Goal: Check status: Check status

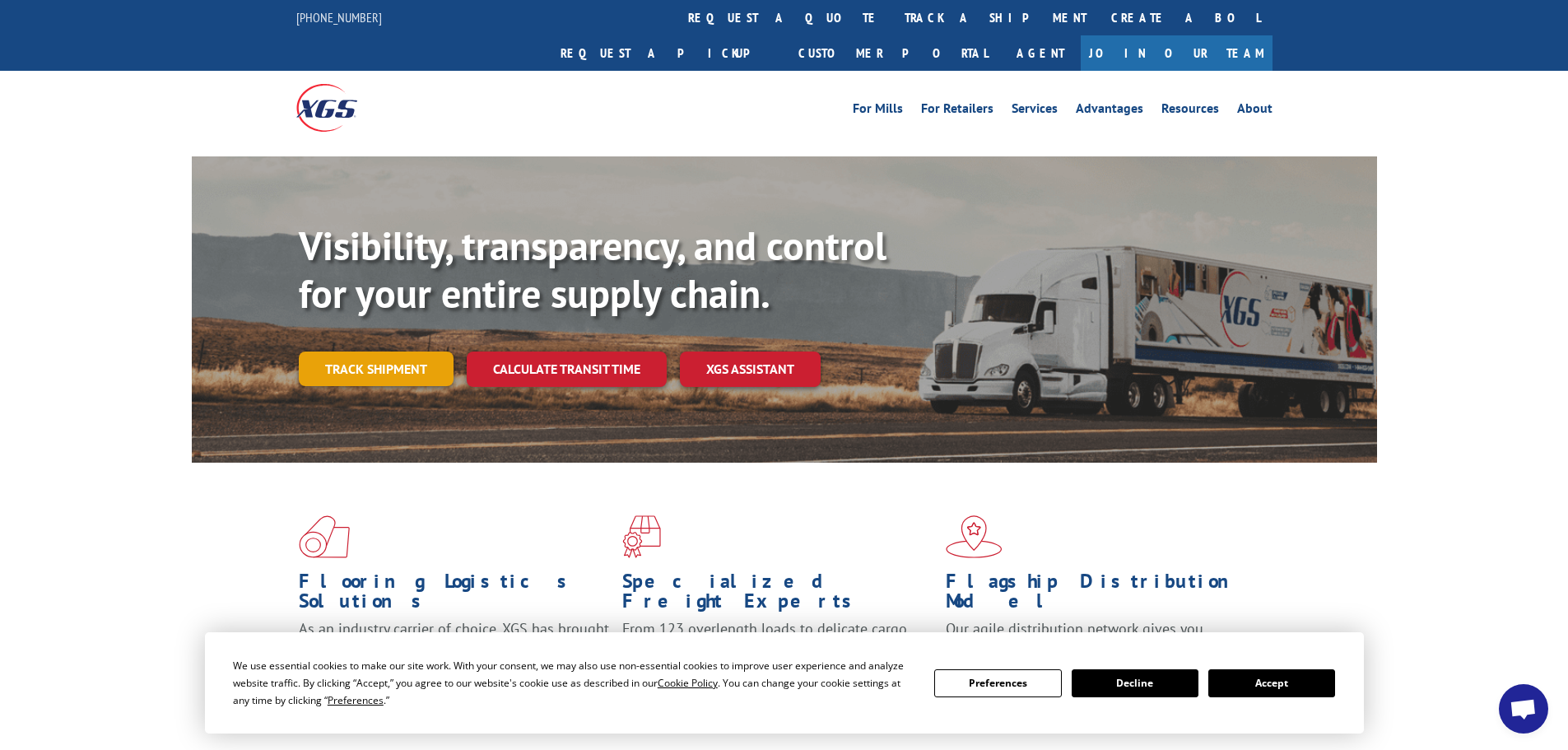
click at [414, 352] on link "Track shipment" at bounding box center [375, 369] width 154 height 35
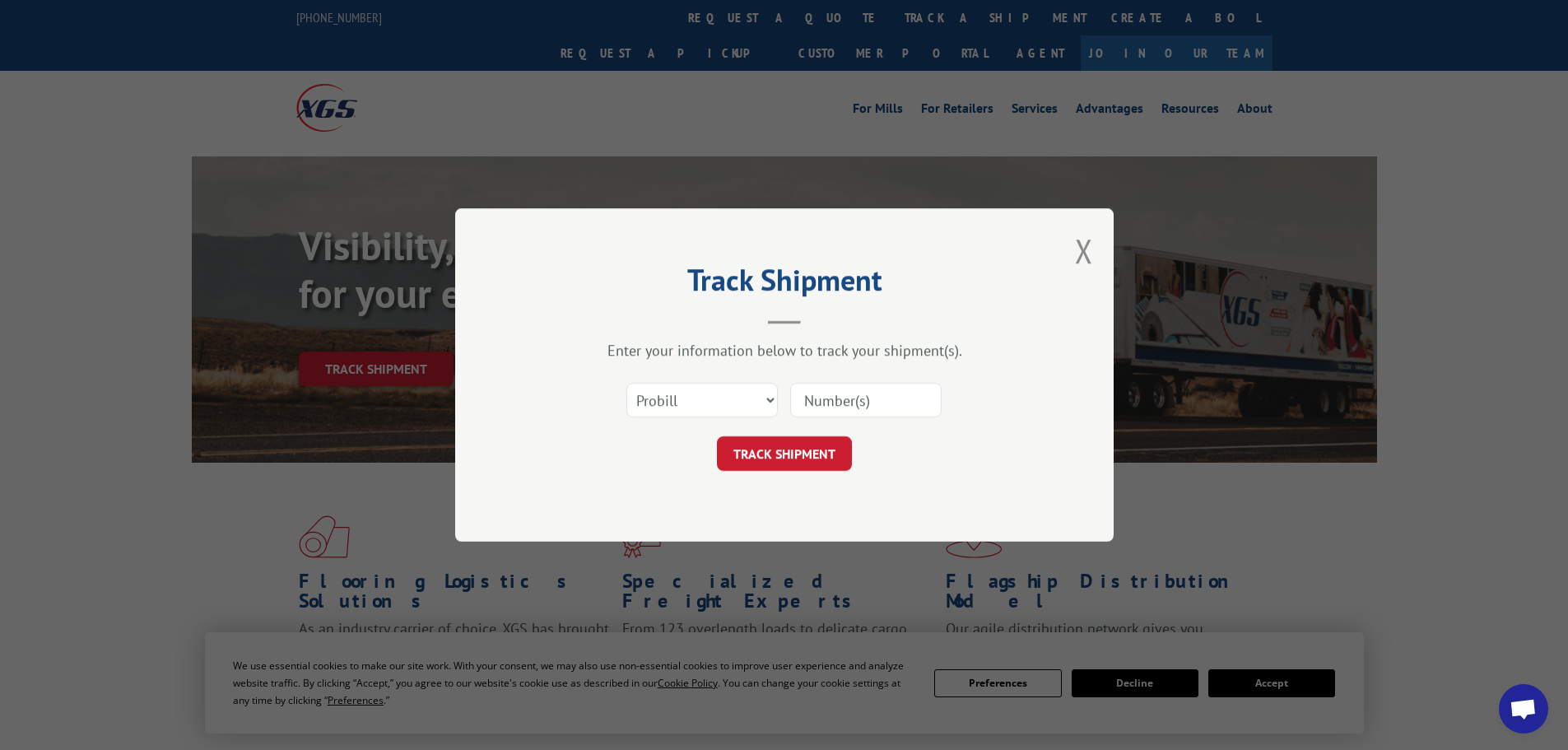
click at [413, 329] on div "Track Shipment Enter your information below to track your shipment(s). Select c…" at bounding box center [784, 375] width 1568 height 750
click at [512, 396] on select "Select category... Probill BOL PO" at bounding box center [702, 400] width 152 height 35
select select "po"
click at [512, 383] on select "Select category... Probill BOL PO" at bounding box center [702, 400] width 152 height 35
click at [512, 407] on input at bounding box center [866, 400] width 152 height 35
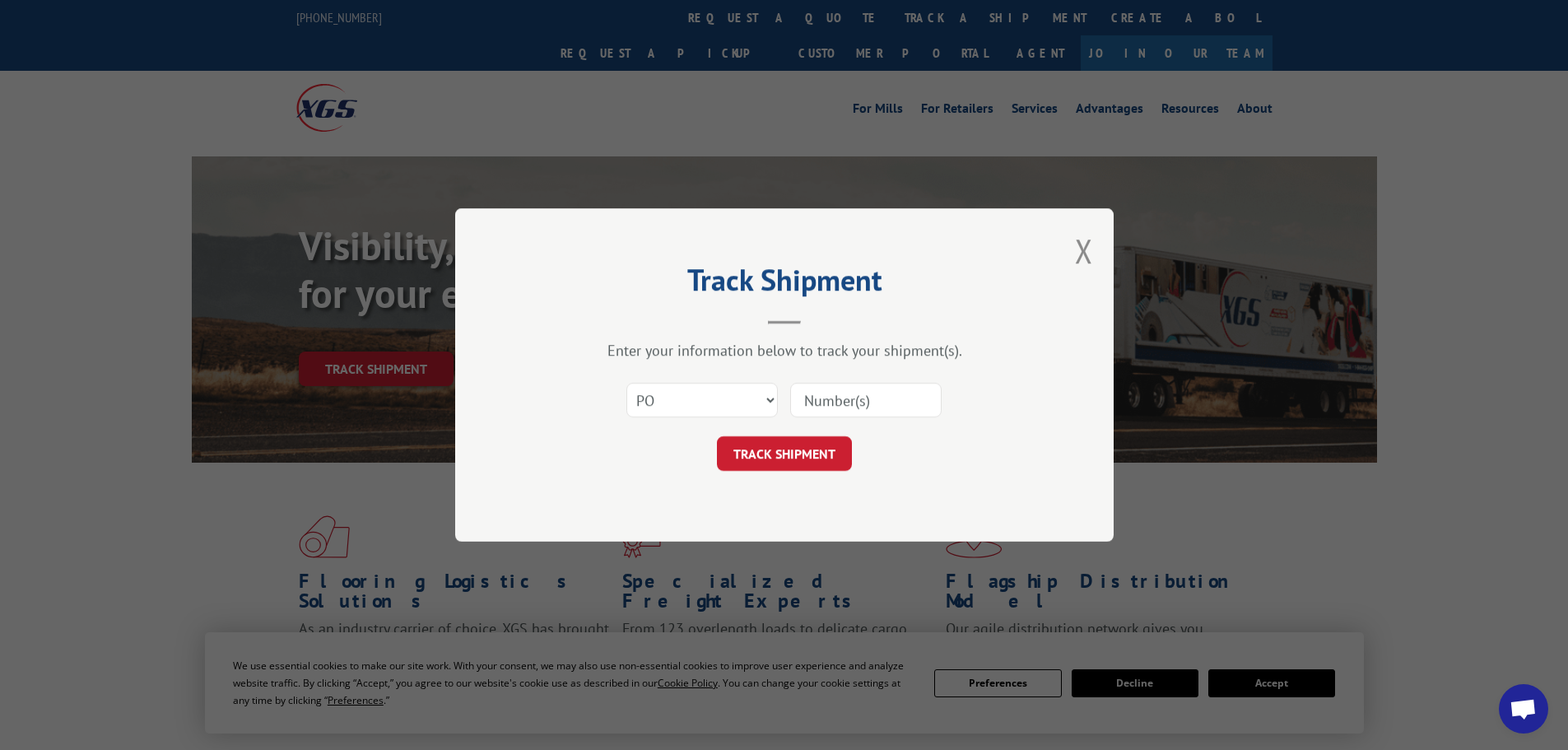
click at [512, 397] on input at bounding box center [866, 400] width 152 height 35
type input "243349"
click button "TRACK SHIPMENT" at bounding box center [784, 453] width 135 height 35
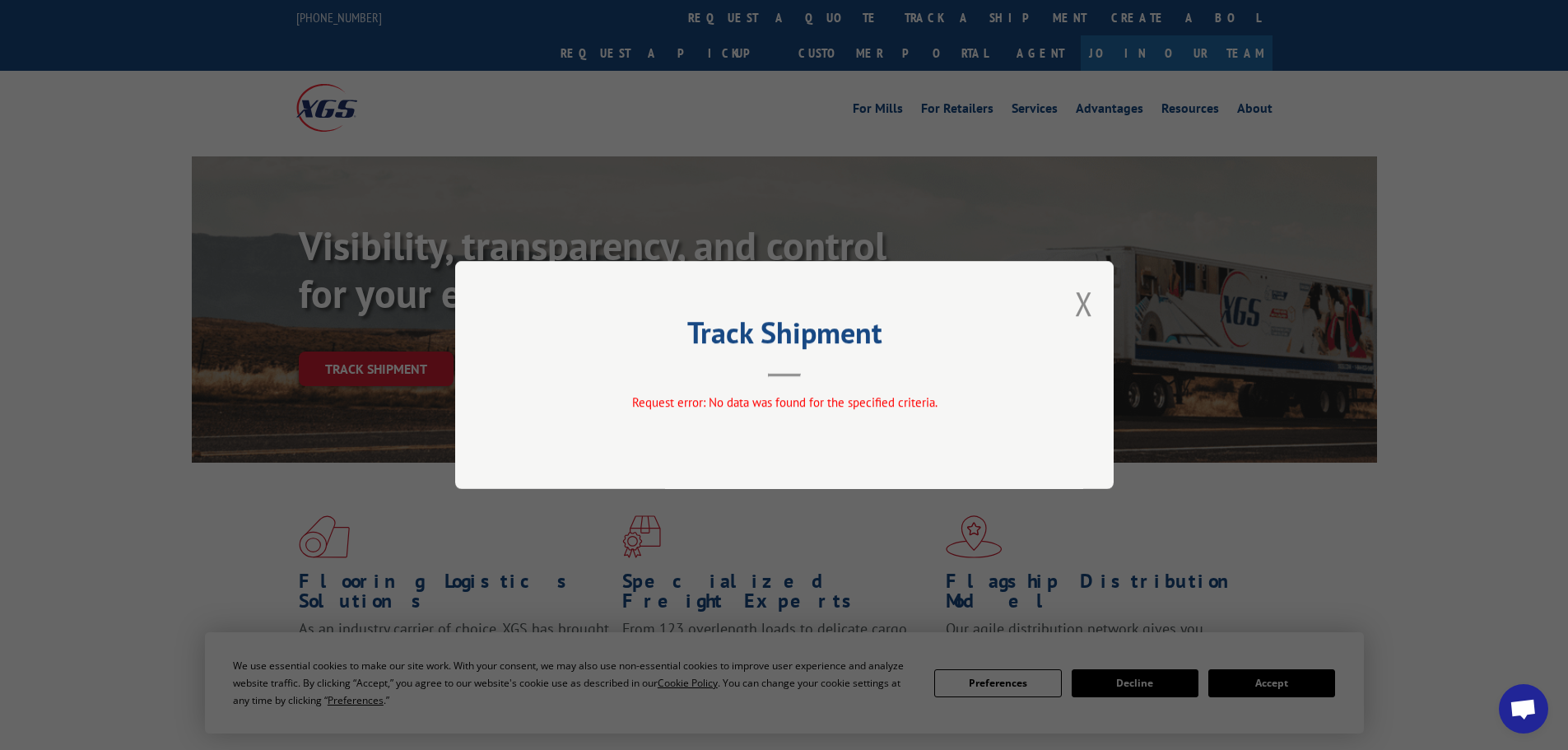
drag, startPoint x: 1080, startPoint y: 306, endPoint x: 1065, endPoint y: 308, distance: 15.1
click at [512, 306] on button "Close modal" at bounding box center [1083, 304] width 18 height 44
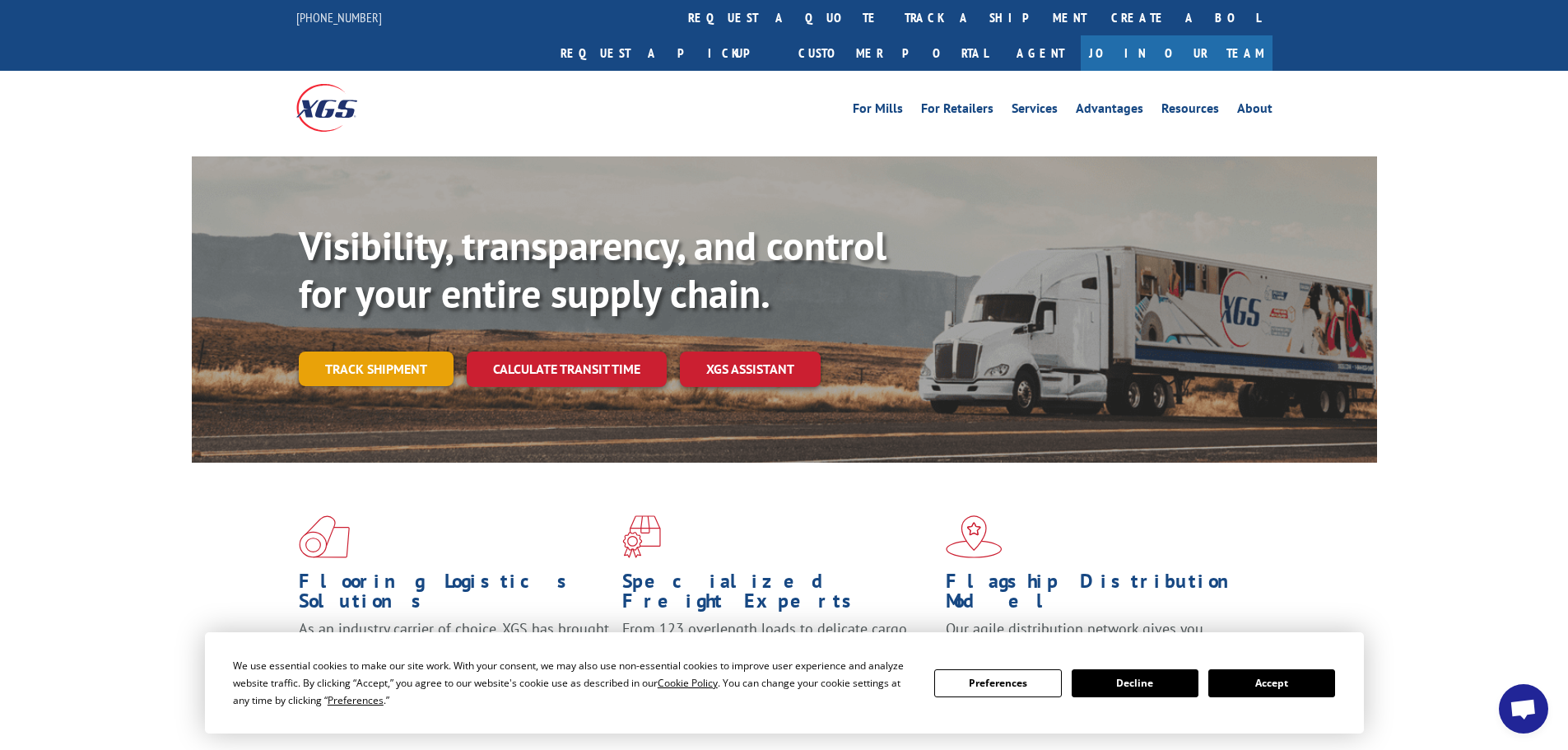
click at [393, 352] on link "Track shipment" at bounding box center [375, 369] width 154 height 35
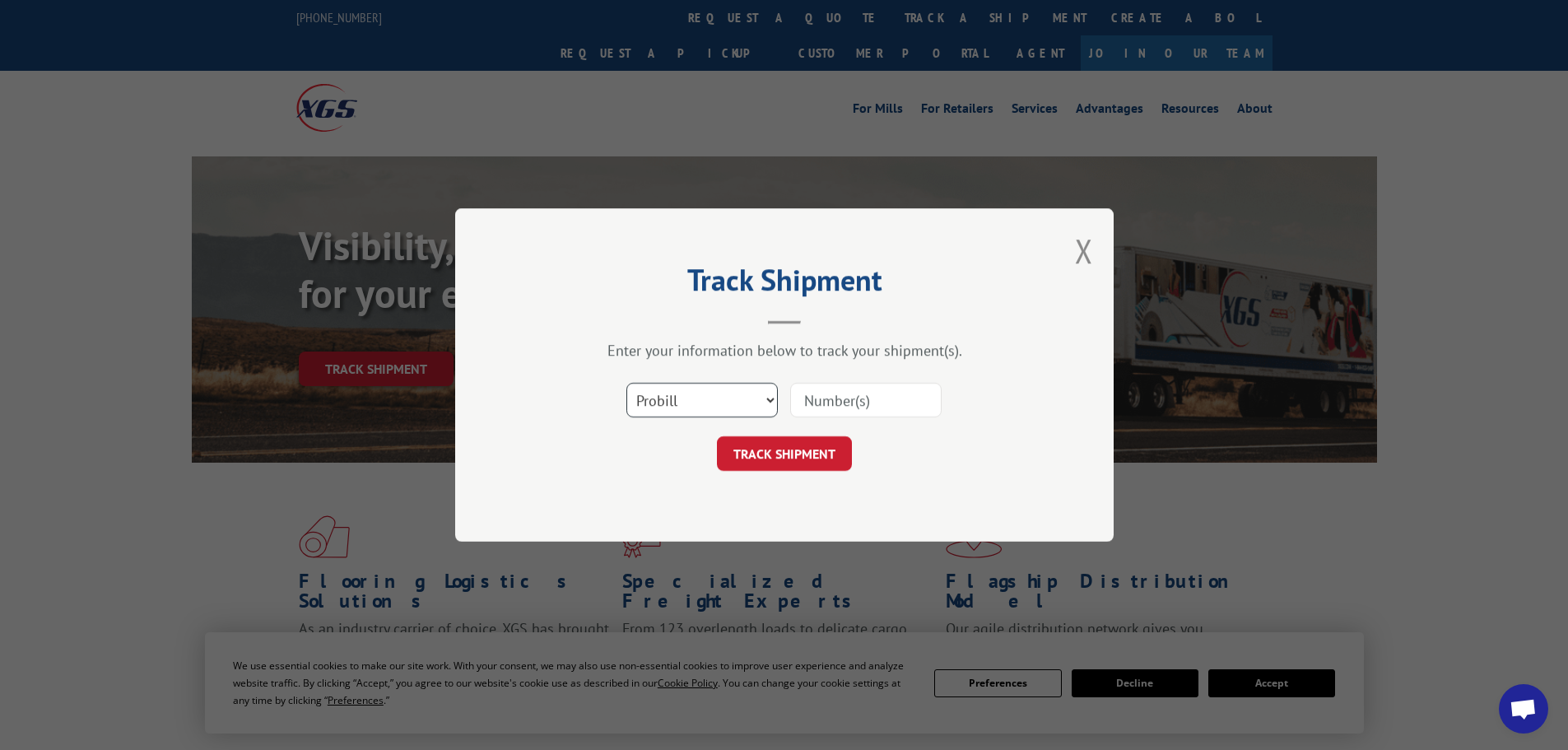
drag, startPoint x: 684, startPoint y: 396, endPoint x: 682, endPoint y: 412, distance: 16.1
click at [512, 396] on select "Select category... Probill BOL PO" at bounding box center [702, 400] width 152 height 35
click at [512, 383] on select "Select category... Probill BOL PO" at bounding box center [702, 400] width 152 height 35
drag, startPoint x: 693, startPoint y: 402, endPoint x: 691, endPoint y: 416, distance: 14.1
click at [512, 402] on select "Select category... Probill BOL PO" at bounding box center [702, 400] width 152 height 35
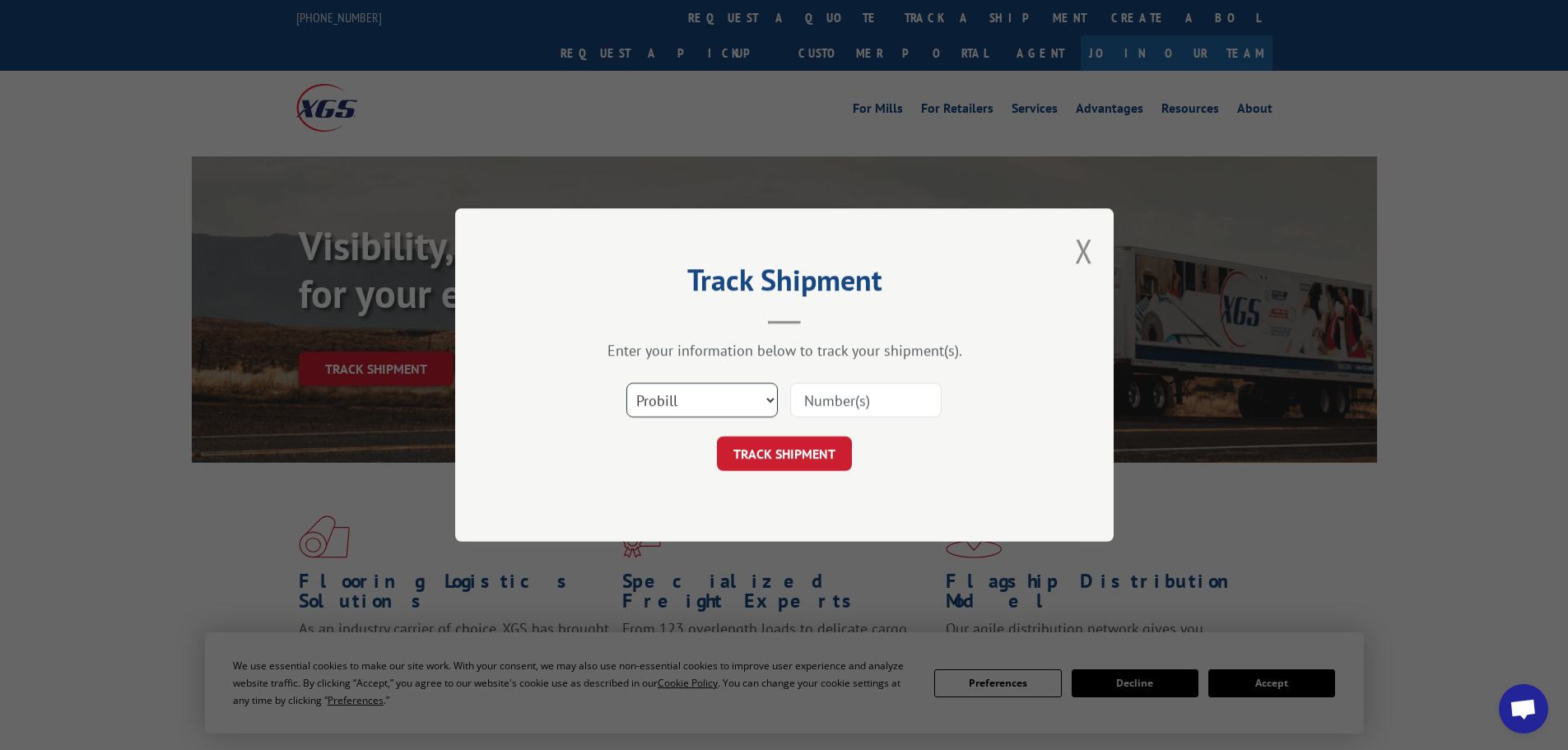
select select "bol"
click at [512, 383] on select "Select category... Probill BOL PO" at bounding box center [702, 400] width 152 height 35
click at [512, 404] on input at bounding box center [866, 400] width 152 height 35
click at [512, 397] on input at bounding box center [866, 400] width 152 height 35
type input "243349"
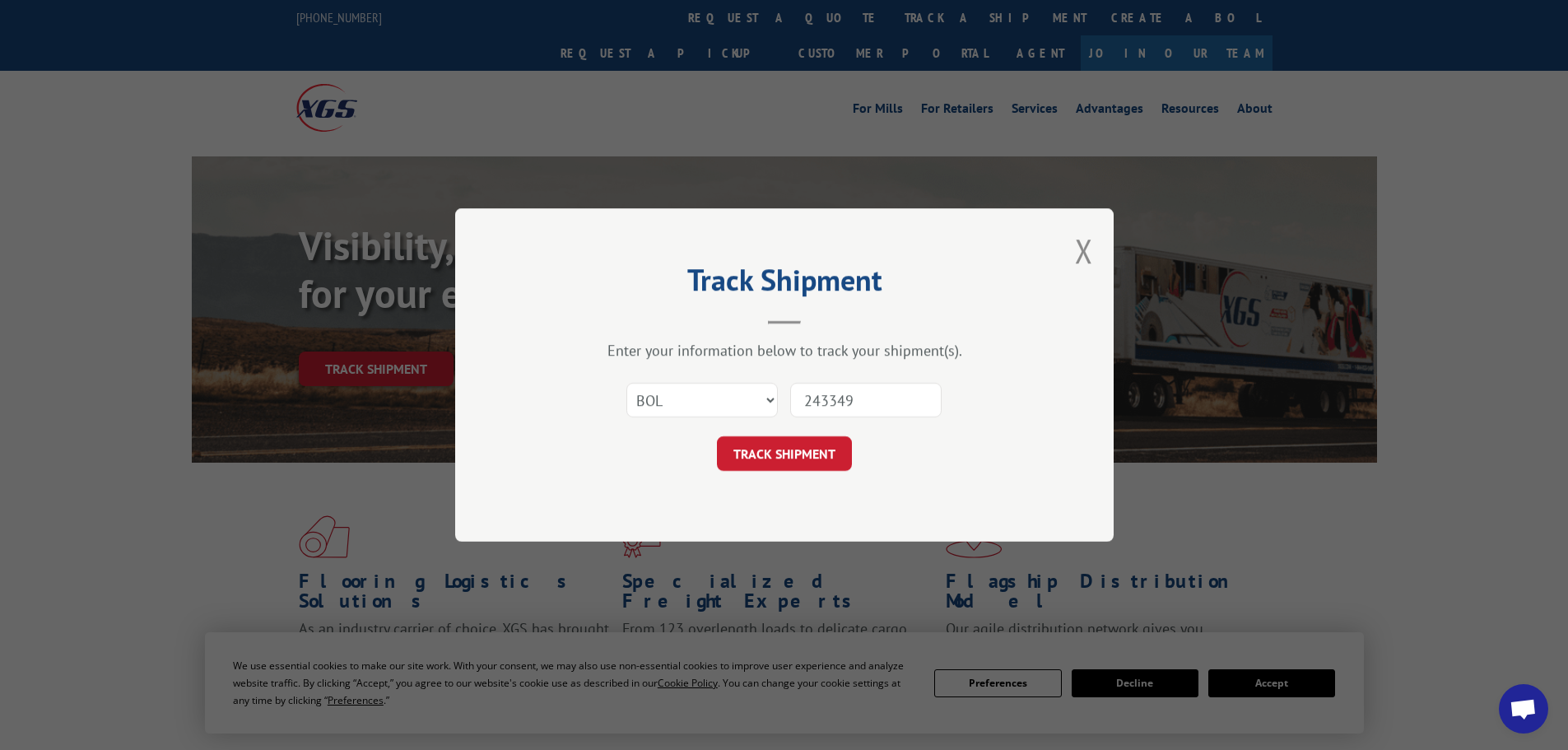
click button "TRACK SHIPMENT" at bounding box center [784, 453] width 135 height 35
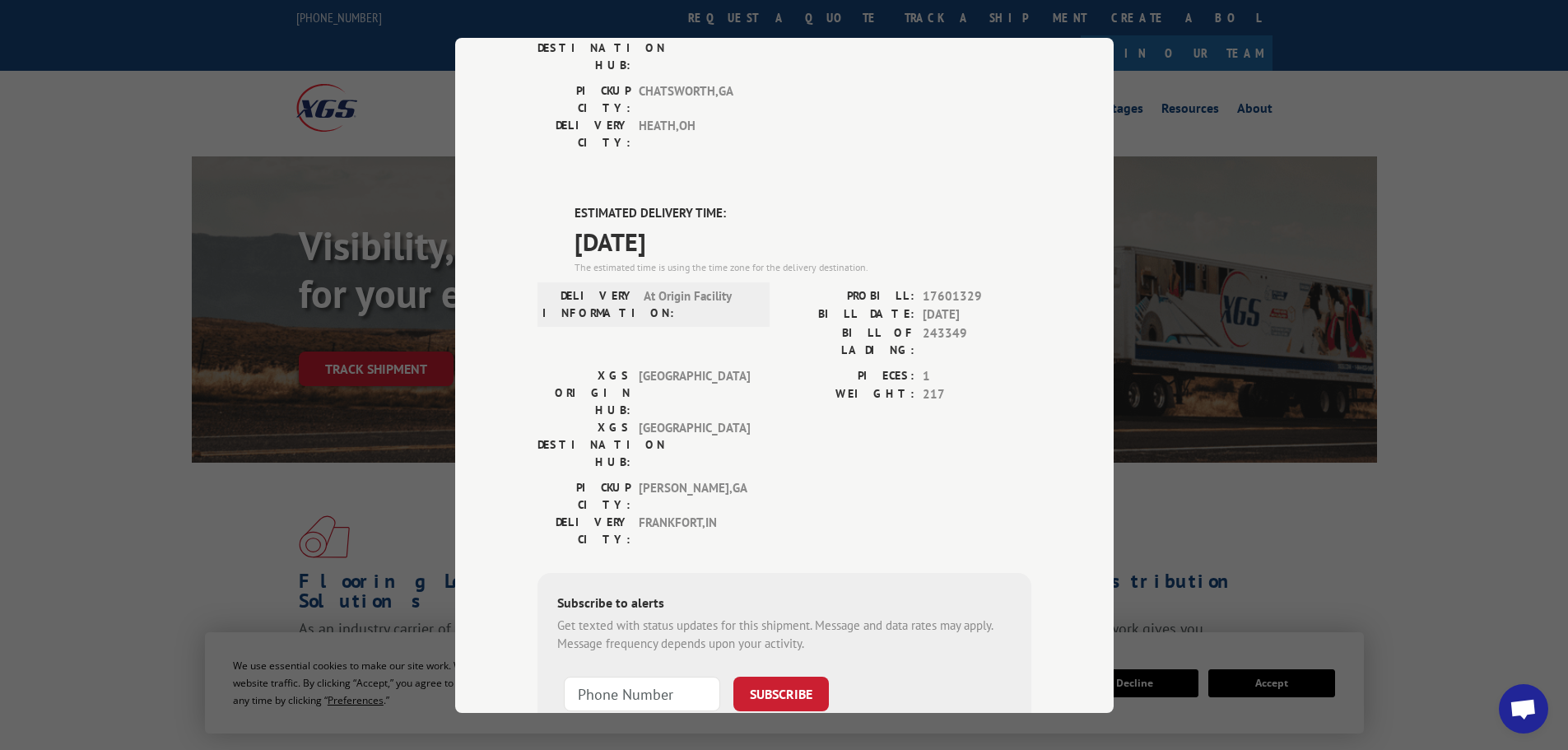
scroll to position [335, 0]
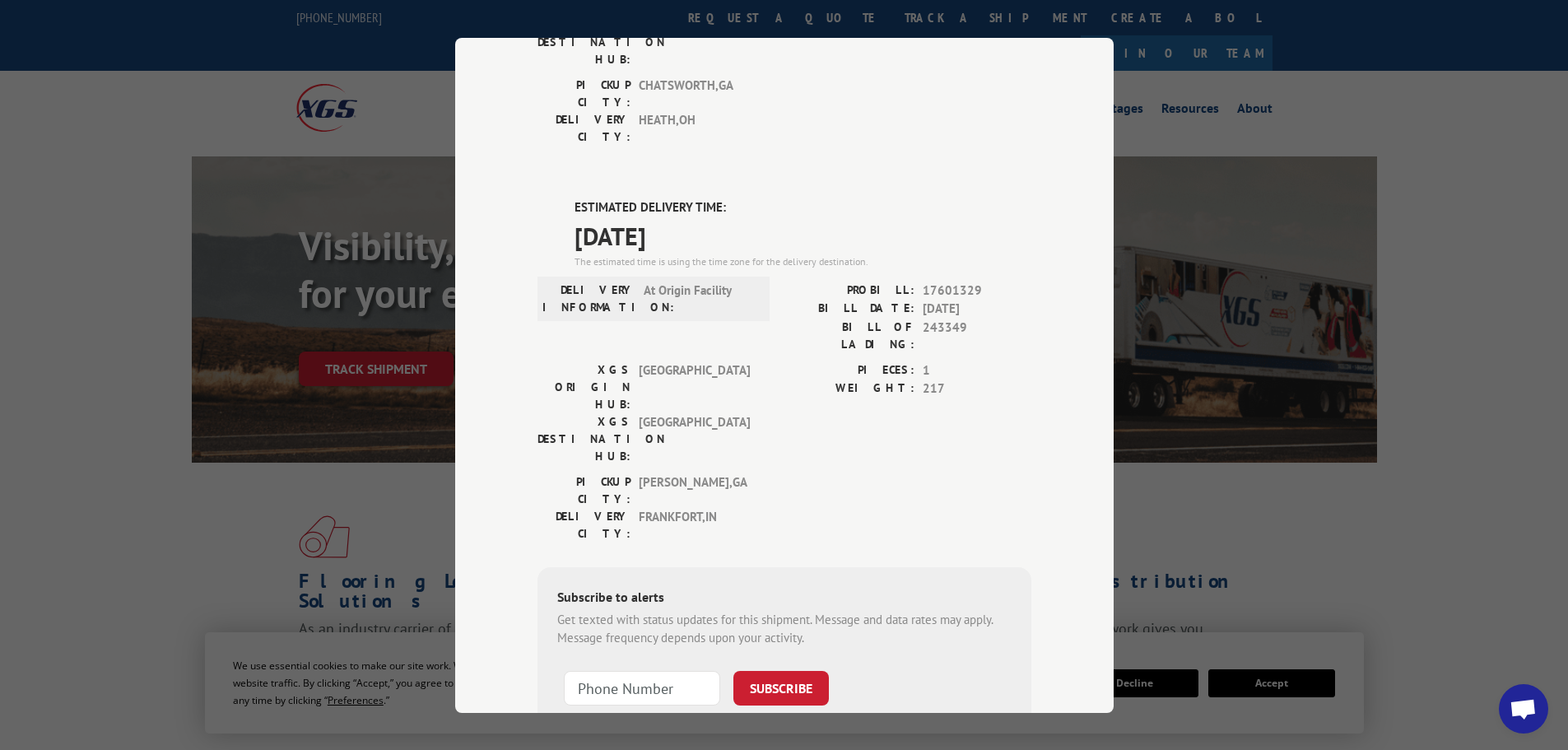
click at [512, 586] on div "Subscribe to alerts" at bounding box center [784, 598] width 455 height 24
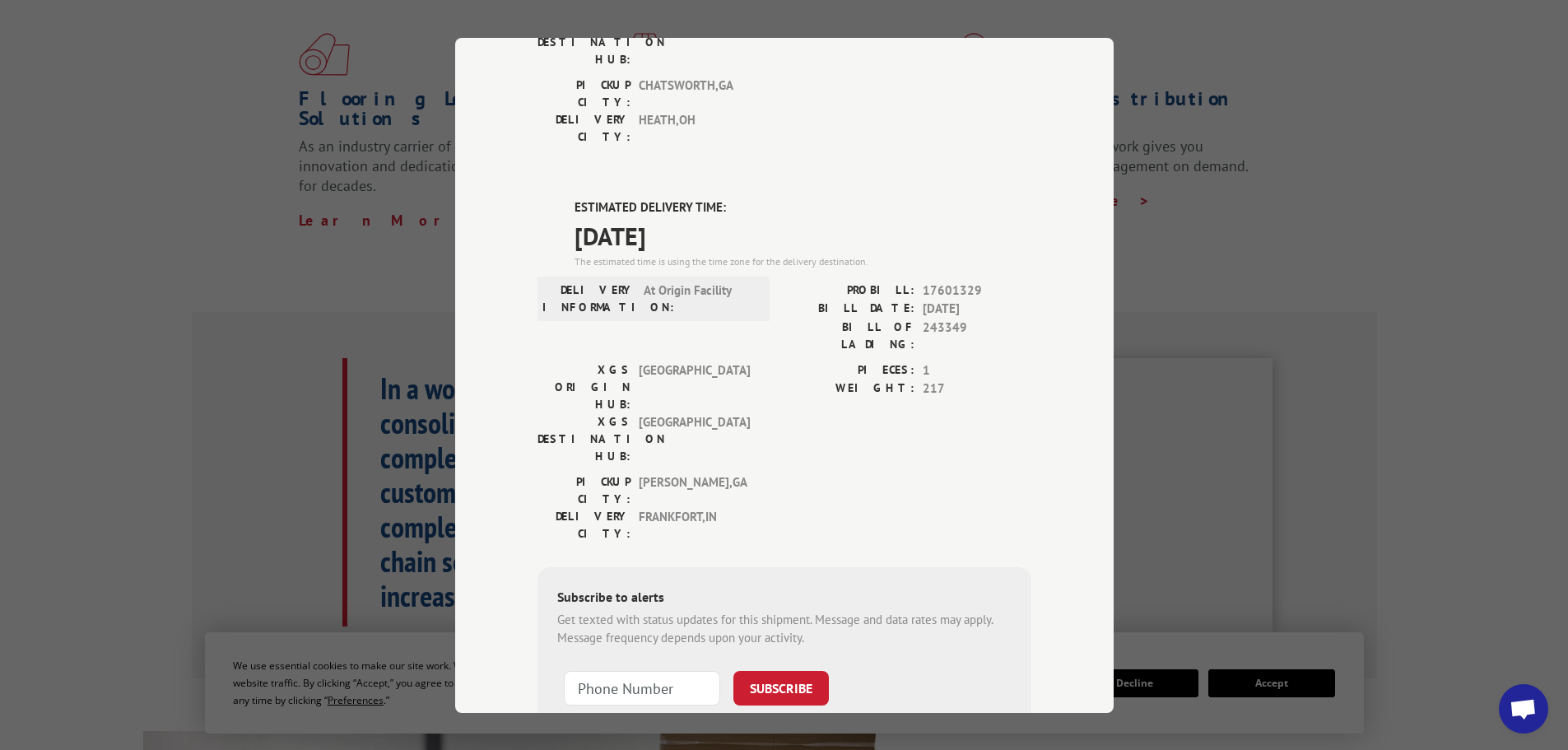
scroll to position [576, 0]
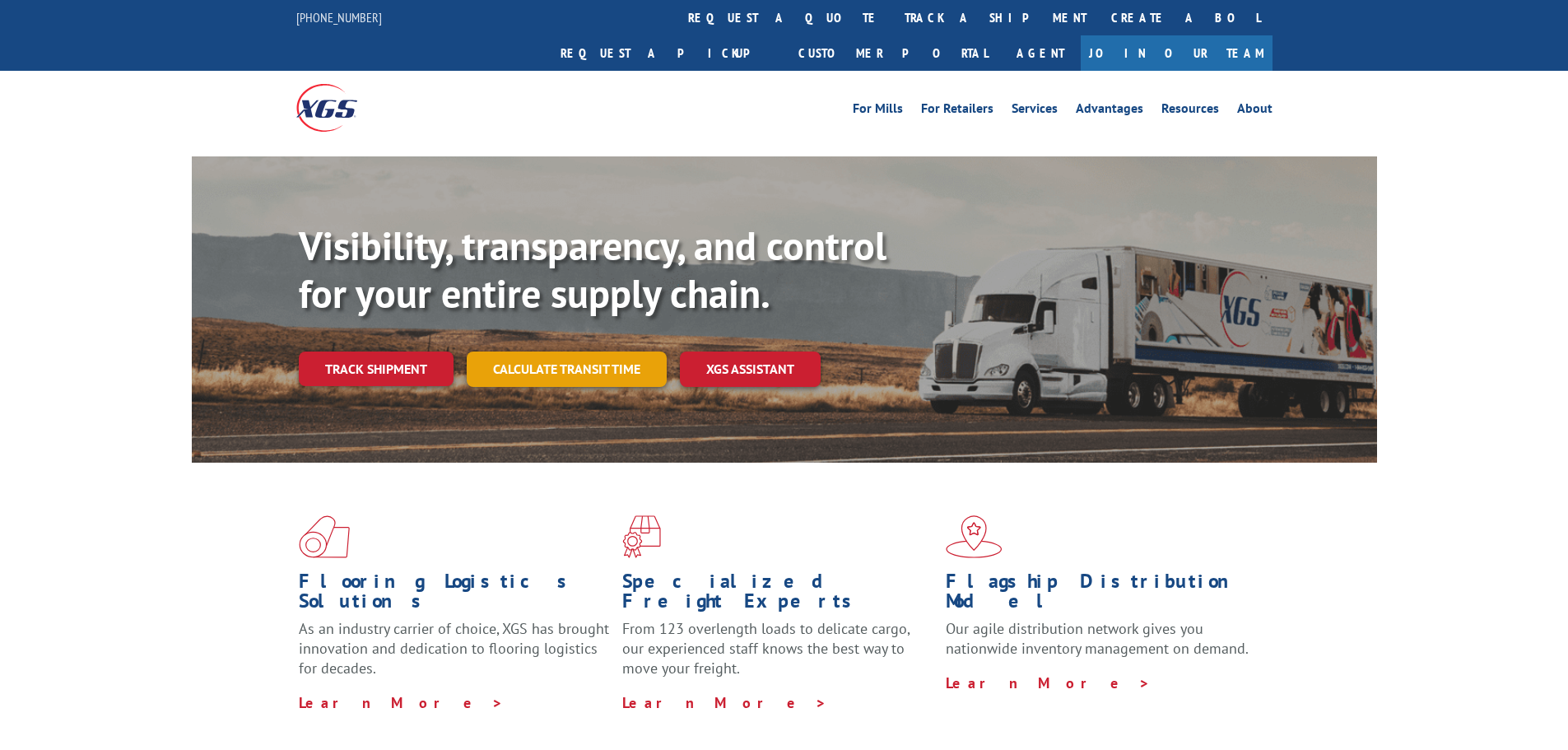
click at [557, 352] on link "Calculate transit time" at bounding box center [566, 370] width 200 height 35
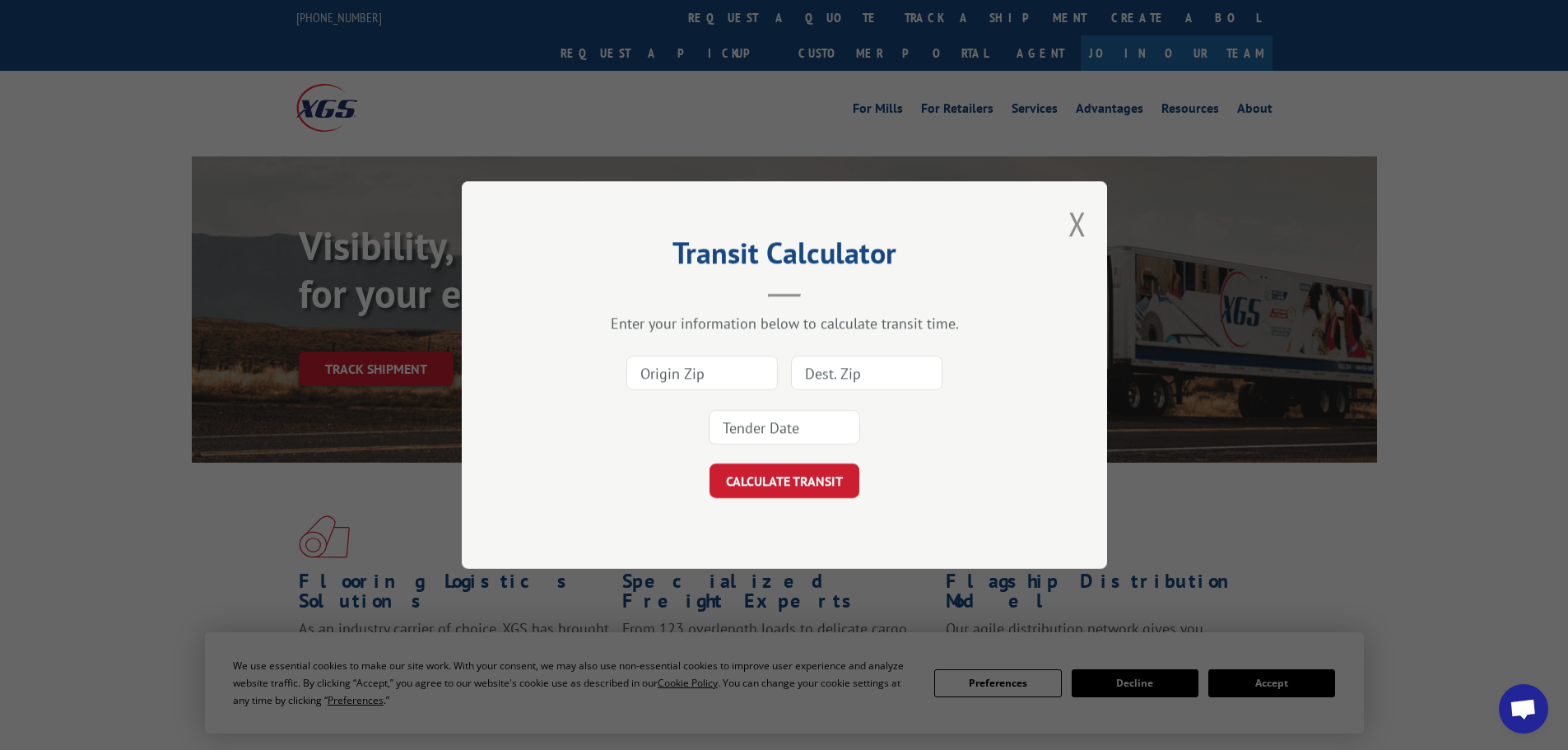
click at [729, 370] on input at bounding box center [702, 372] width 152 height 35
type input "30701"
click at [865, 377] on input at bounding box center [867, 372] width 152 height 35
paste input "[PERSON_NAME] CARPET CENTER [STREET_ADDRESS] [GEOGRAPHIC_DATA], NY 10465"
drag, startPoint x: 888, startPoint y: 367, endPoint x: 646, endPoint y: 364, distance: 242.0
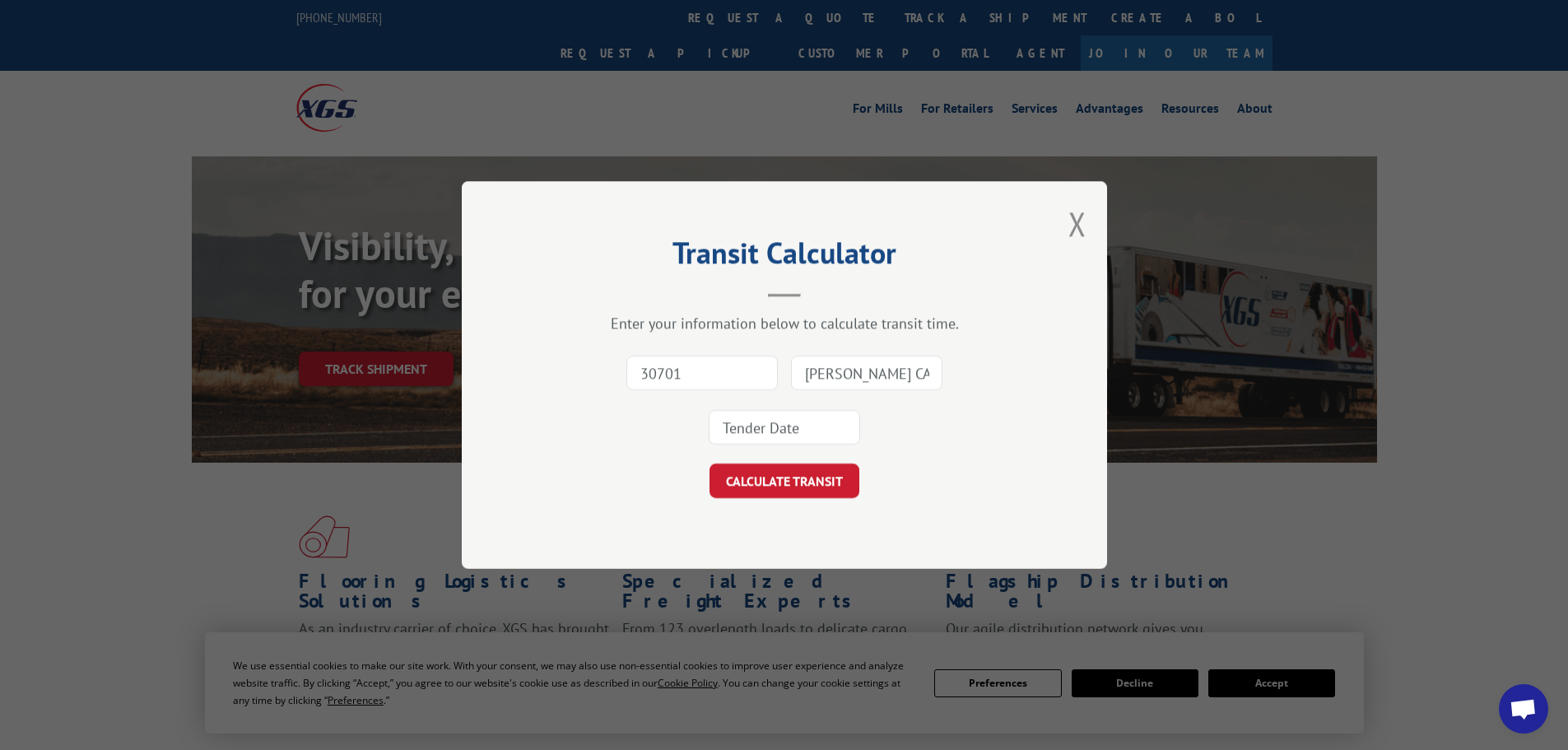
click at [646, 364] on div "30701 [PERSON_NAME] CARPET CENTER [STREET_ADDRESS] [GEOGRAPHIC_DATA], NY 10465" at bounding box center [784, 400] width 481 height 109
type input "10465"
click at [805, 436] on input at bounding box center [784, 427] width 152 height 35
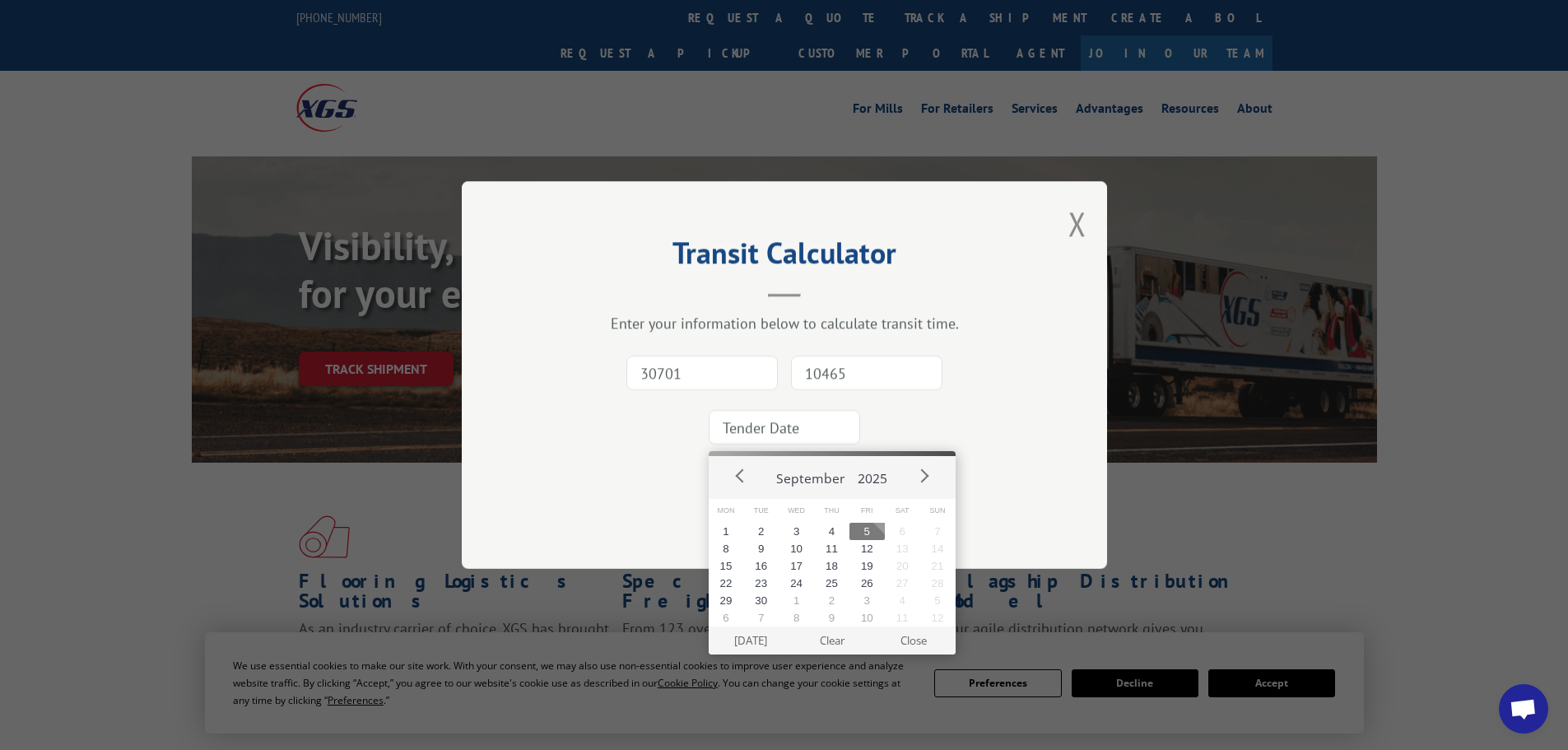
click at [869, 528] on button "5" at bounding box center [867, 531] width 35 height 17
type input "[DATE]"
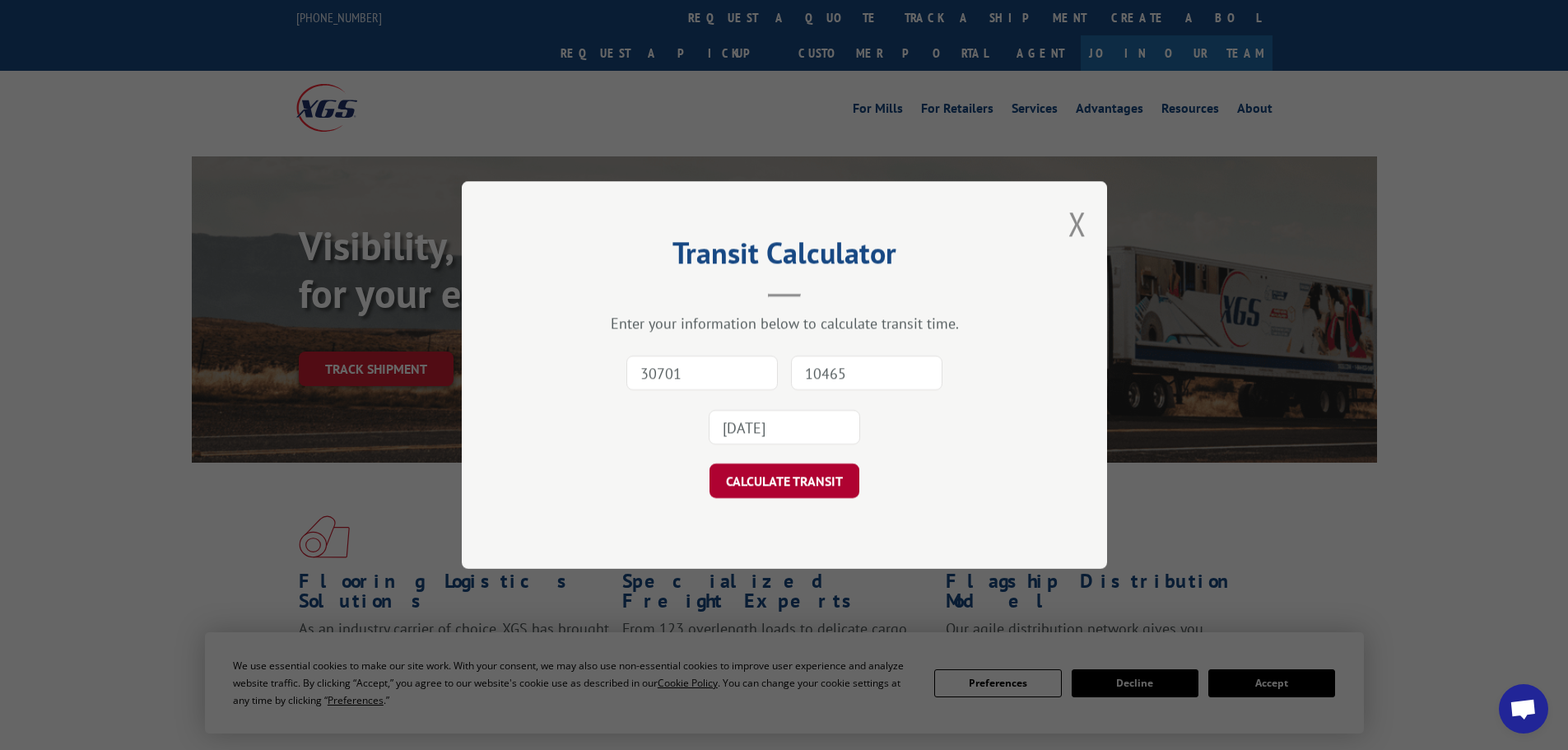
click at [795, 470] on button "CALCULATE TRANSIT" at bounding box center [784, 480] width 150 height 35
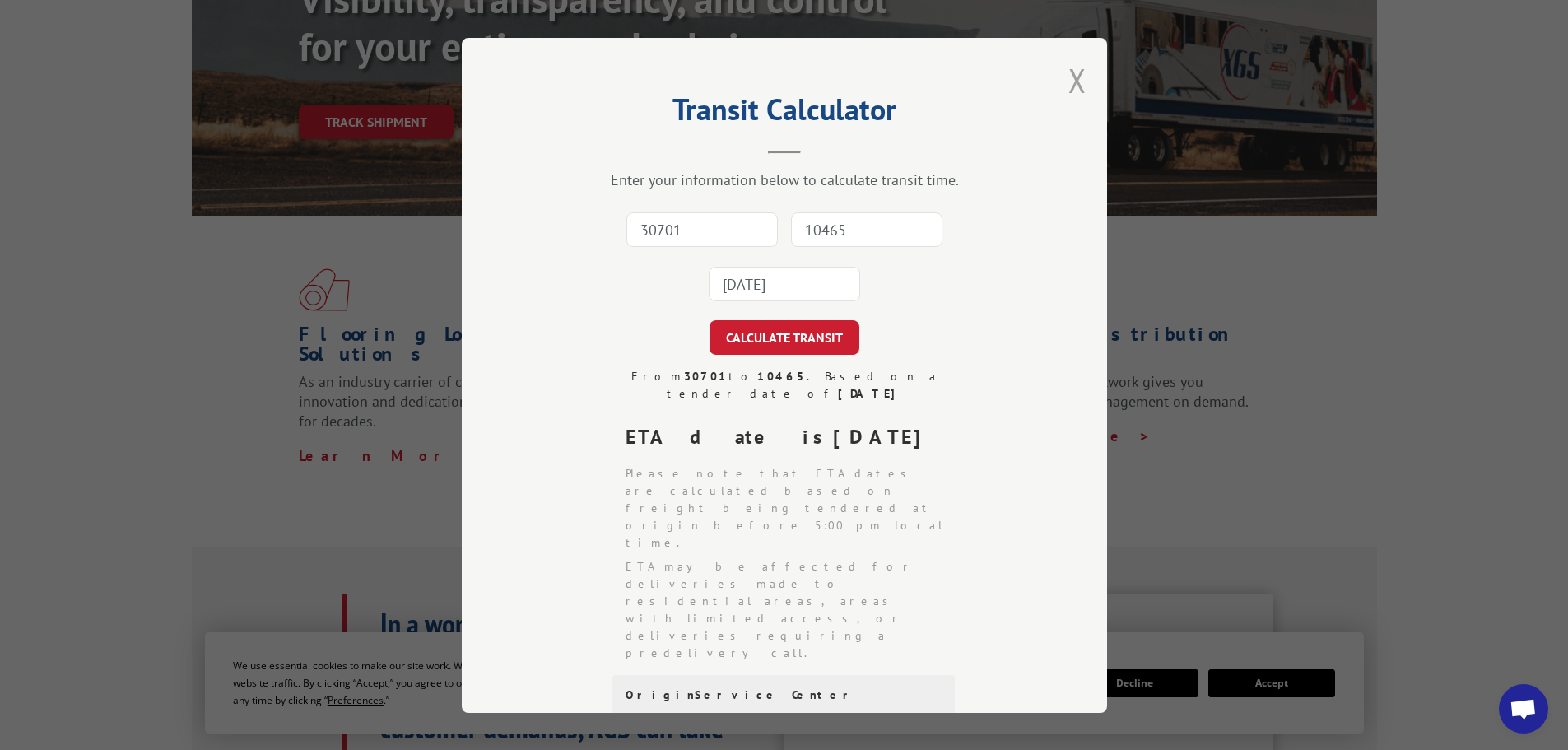
click at [1073, 81] on button "Close modal" at bounding box center [1076, 80] width 18 height 44
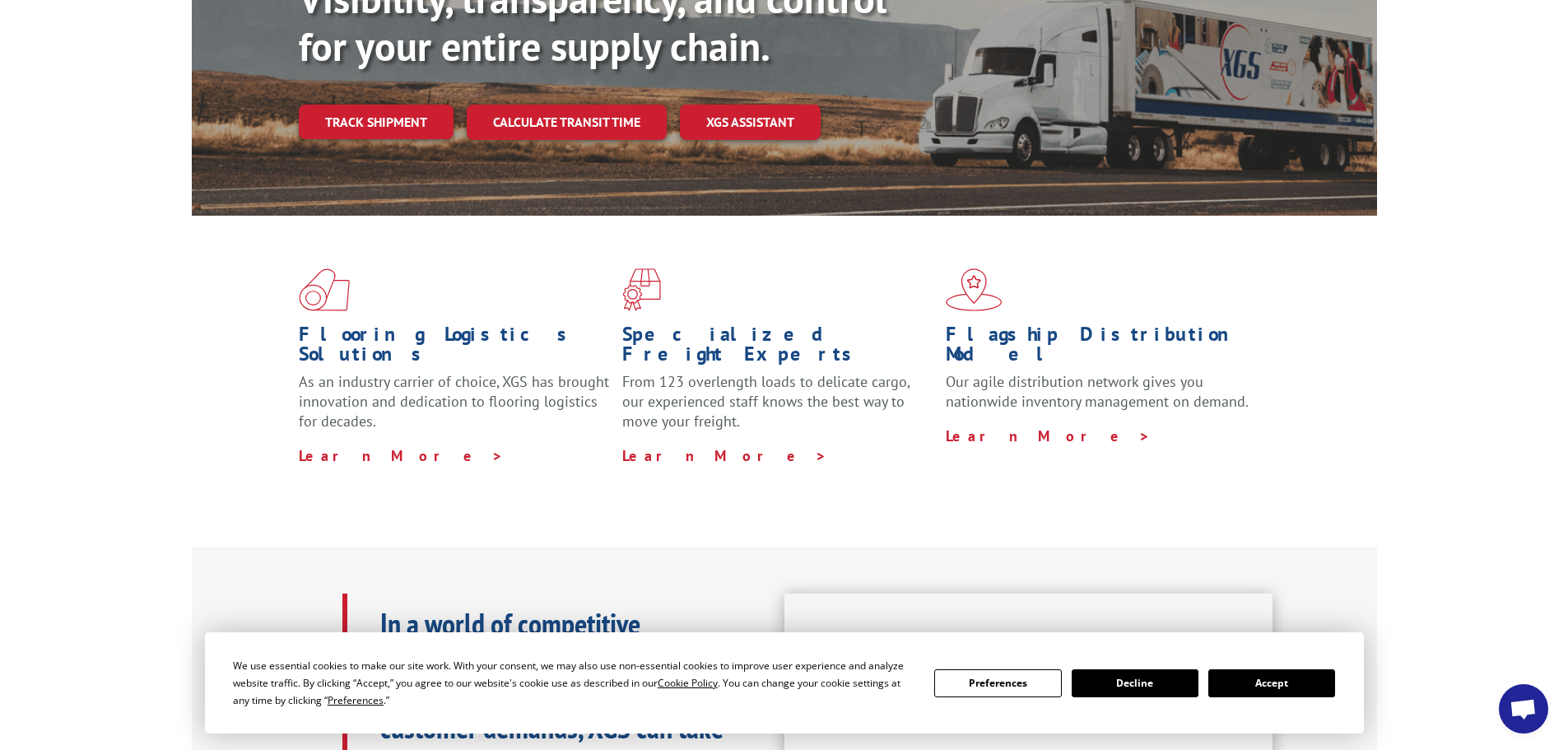
click at [94, 410] on div "Flooring Logistics Solutions As an industry carrier of choice, XGS has brought …" at bounding box center [784, 381] width 1568 height 331
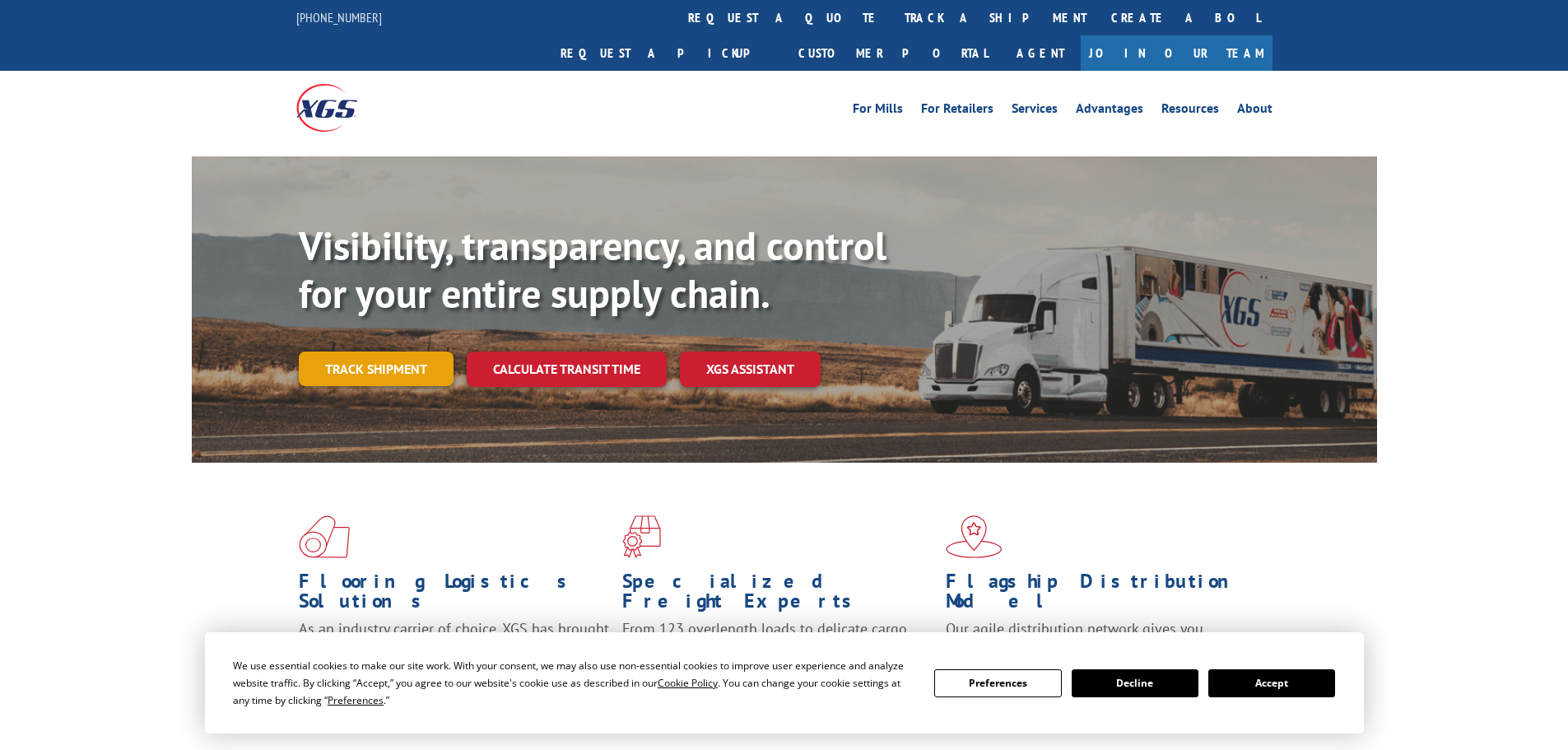
click at [403, 352] on link "Track shipment" at bounding box center [375, 369] width 154 height 35
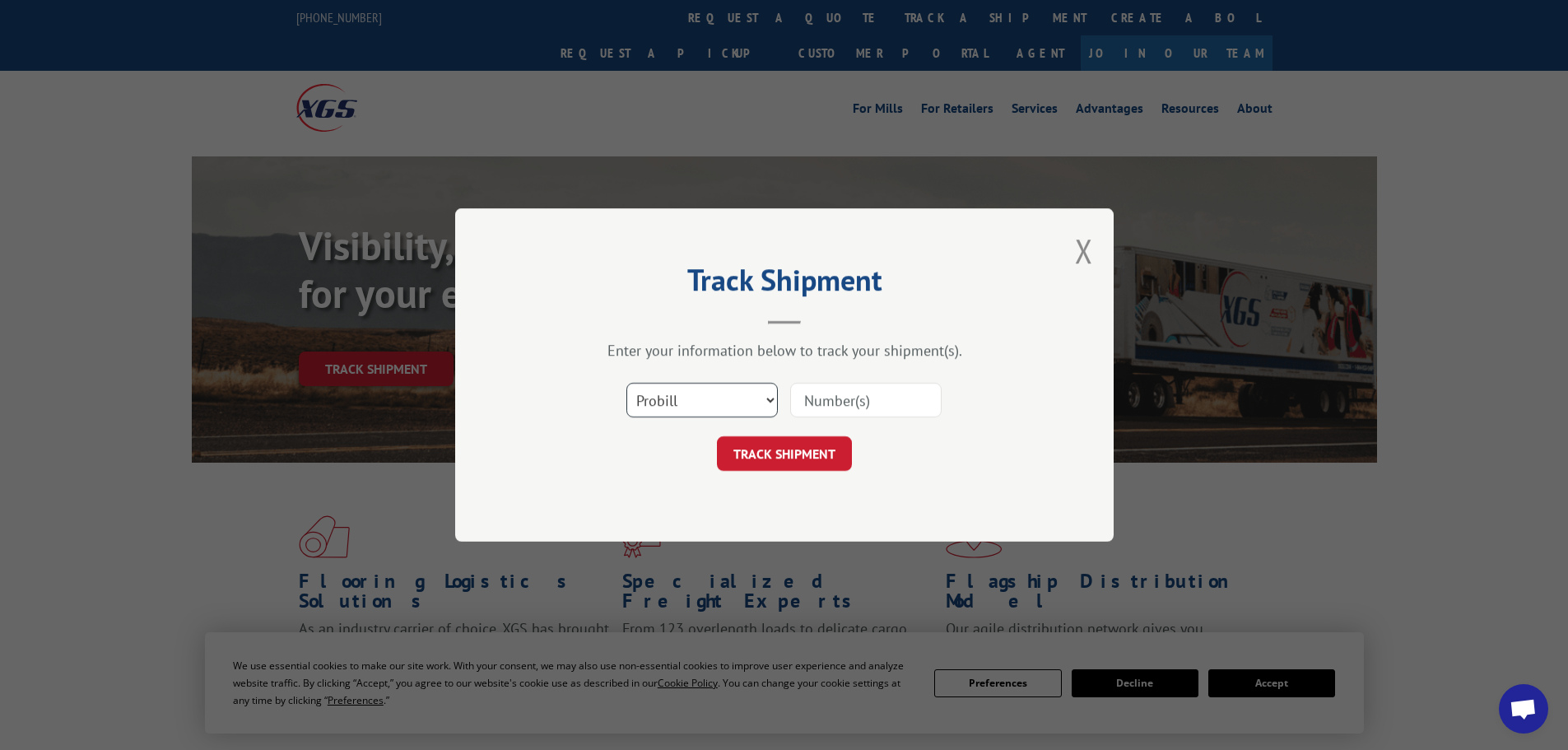
click at [739, 398] on select "Select category... Probill BOL PO" at bounding box center [702, 400] width 152 height 35
select select "bol"
click at [626, 383] on select "Select category... Probill BOL PO" at bounding box center [702, 400] width 152 height 35
click at [851, 405] on input at bounding box center [866, 400] width 152 height 35
type input "243349"
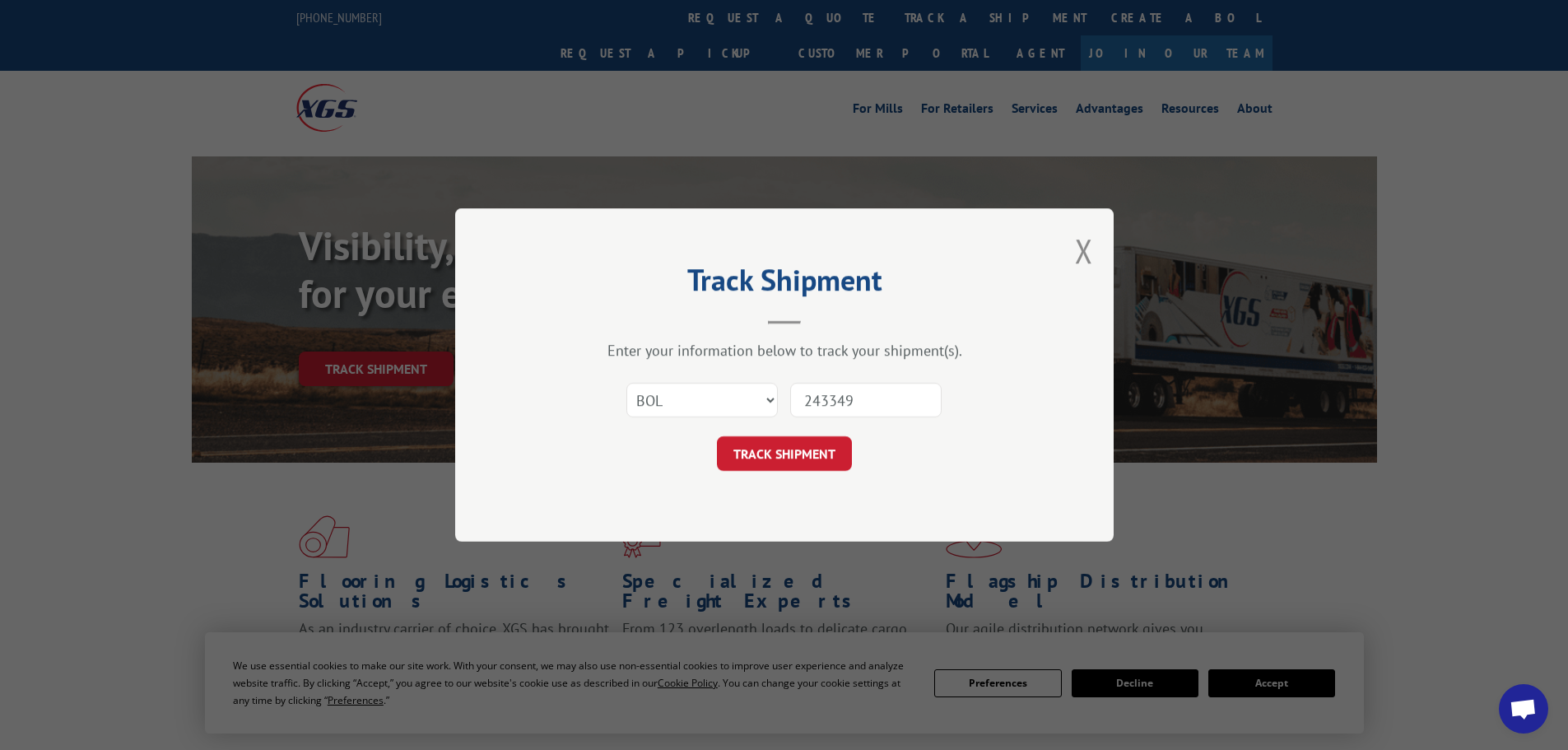
click button "TRACK SHIPMENT" at bounding box center [784, 453] width 135 height 35
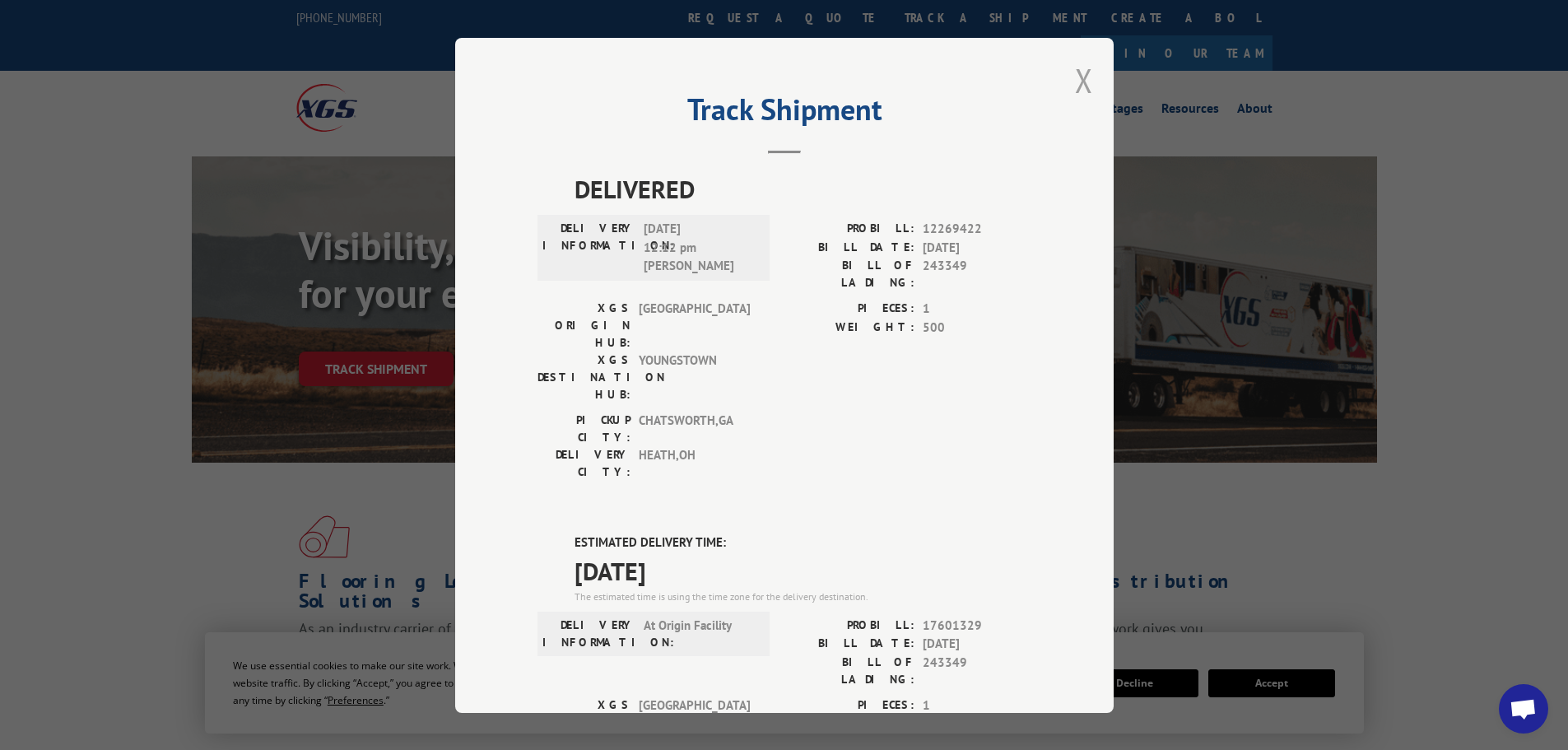
click at [1080, 95] on button "Close modal" at bounding box center [1083, 80] width 18 height 44
